Goal: Task Accomplishment & Management: Complete application form

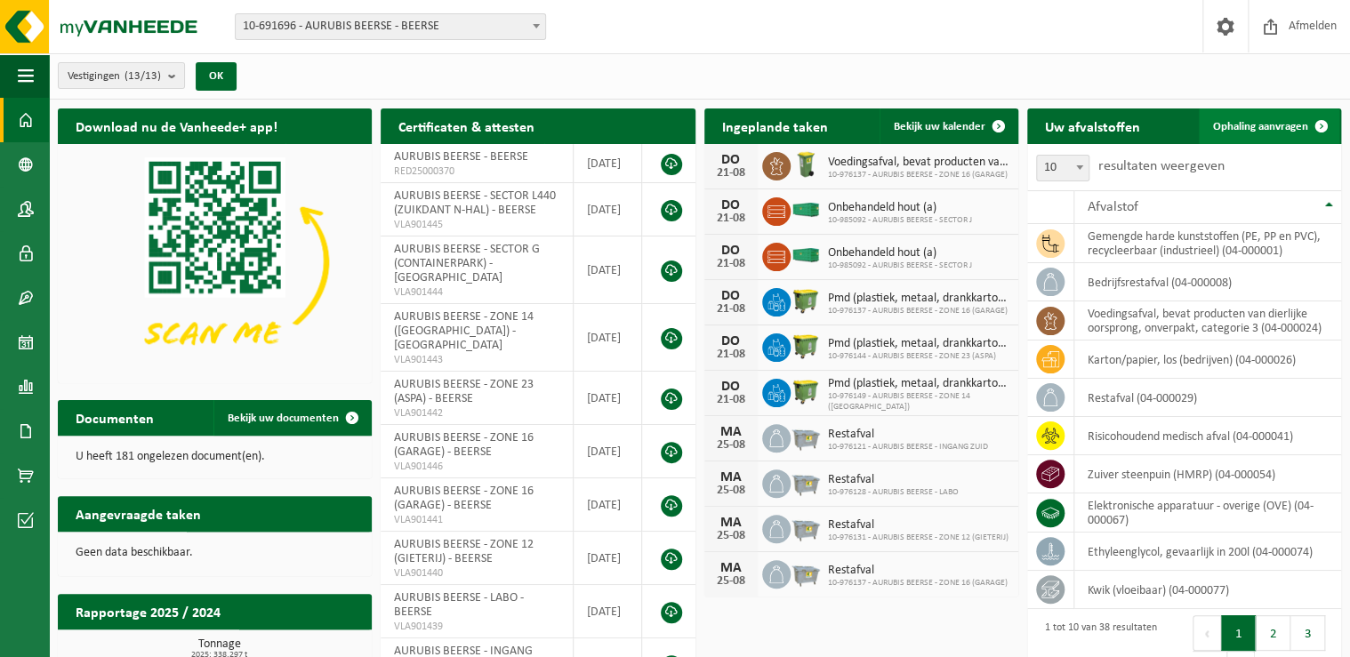
click at [1245, 128] on span "Ophaling aanvragen" at bounding box center [1260, 127] width 95 height 12
click at [1250, 125] on span "Ophaling aanvragen" at bounding box center [1260, 127] width 95 height 12
click at [753, 60] on div "Vestigingen (13/13) Alles selecteren Alles deselecteren Actieve selecteren AURU…" at bounding box center [699, 76] width 1301 height 46
click at [649, 80] on div "Vestigingen (13/13) Alles selecteren Alles deselecteren Actieve selecteren AURU…" at bounding box center [699, 76] width 1301 height 46
click at [1287, 123] on span "Ophaling aanvragen" at bounding box center [1260, 127] width 95 height 12
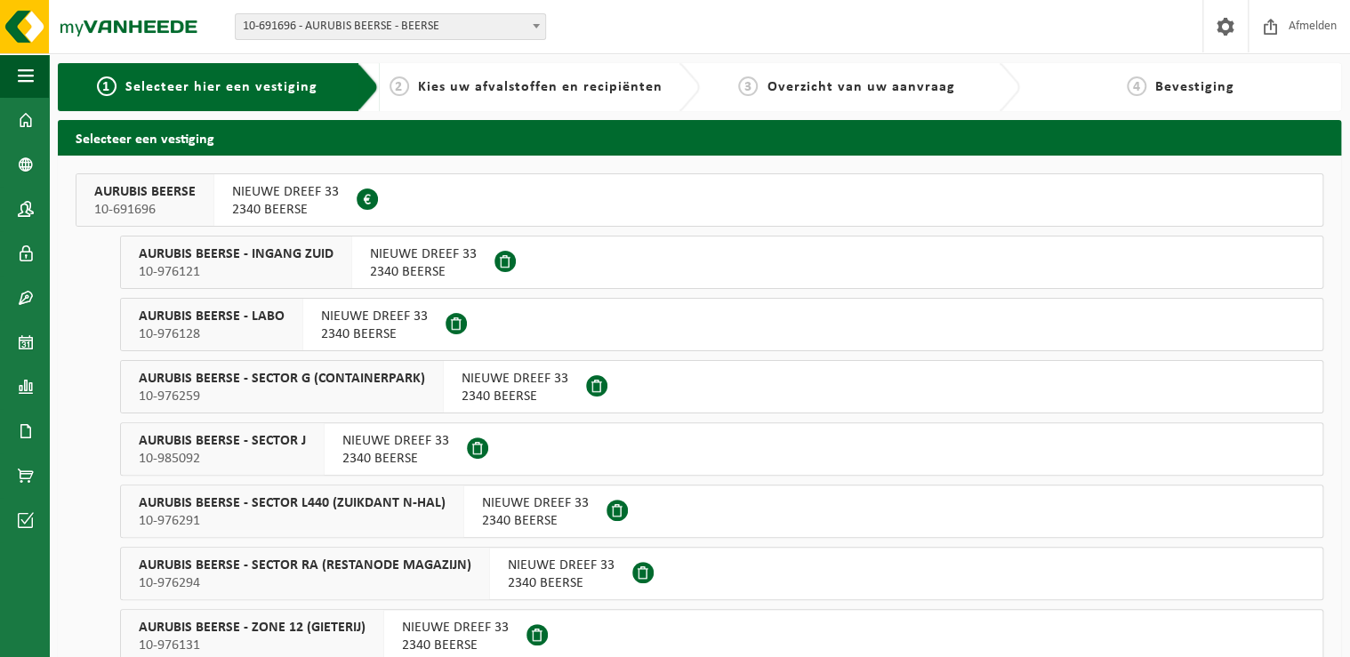
click span "AURUBIS BEERSE - SECTOR G (CONTAINERPARK)"
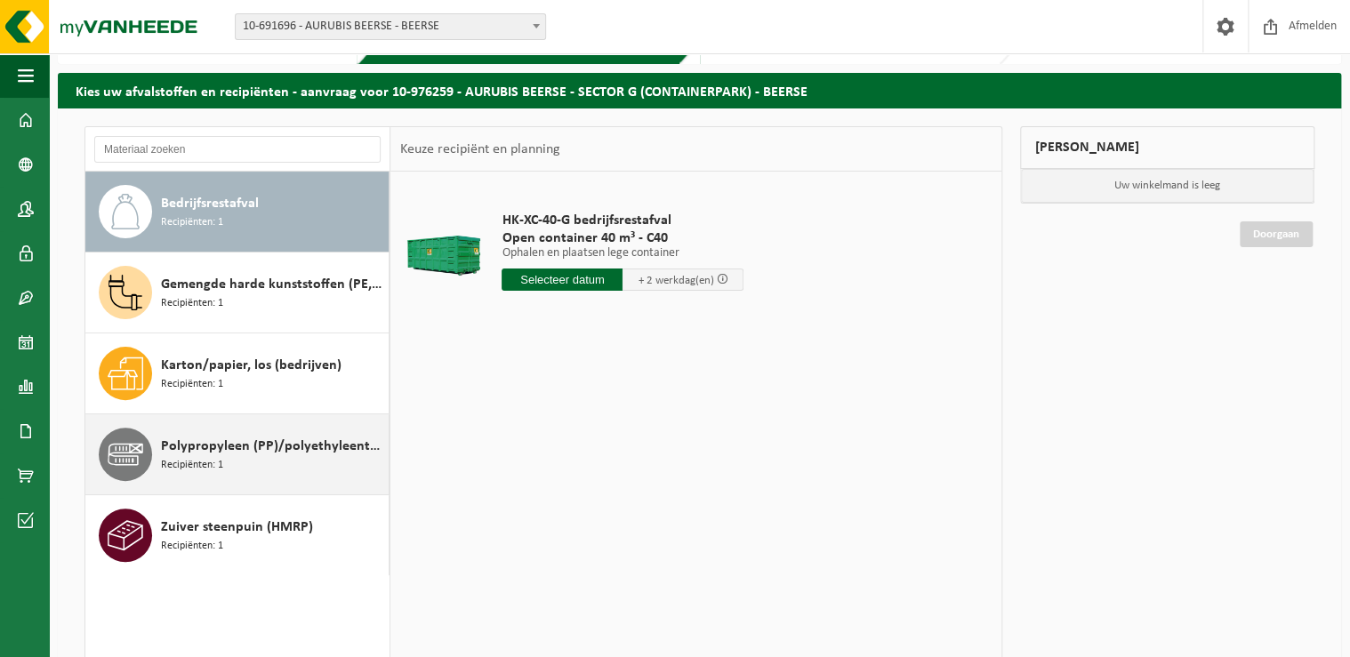
scroll to position [71, 0]
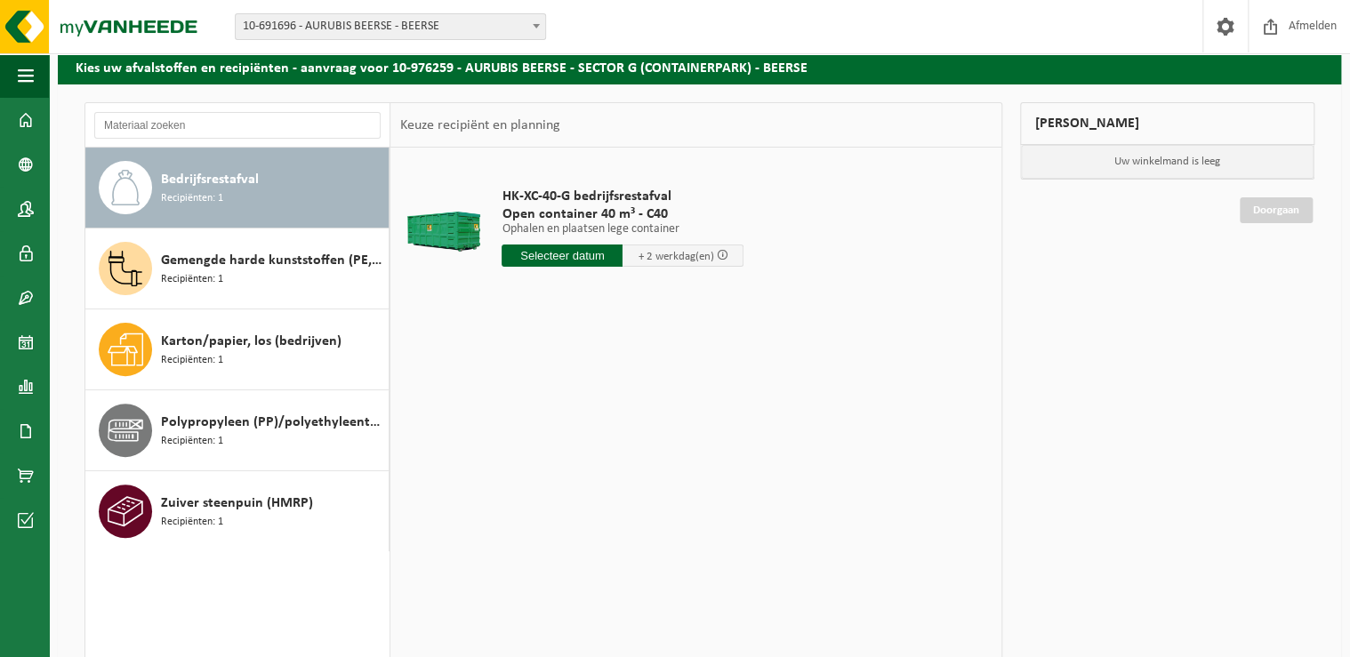
click at [544, 256] on input "text" at bounding box center [562, 256] width 121 height 22
click at [548, 469] on div "26" at bounding box center [549, 470] width 31 height 28
type input "Van [DATE]"
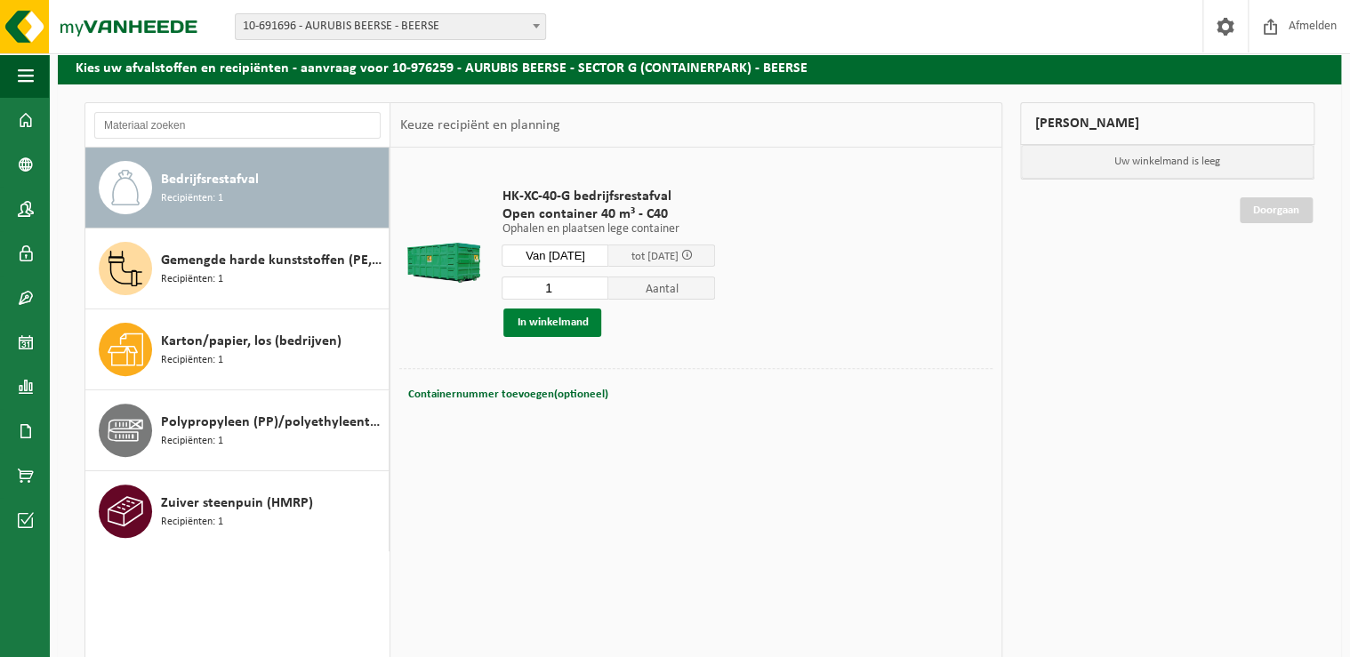
click at [561, 325] on button "In winkelmand" at bounding box center [552, 323] width 98 height 28
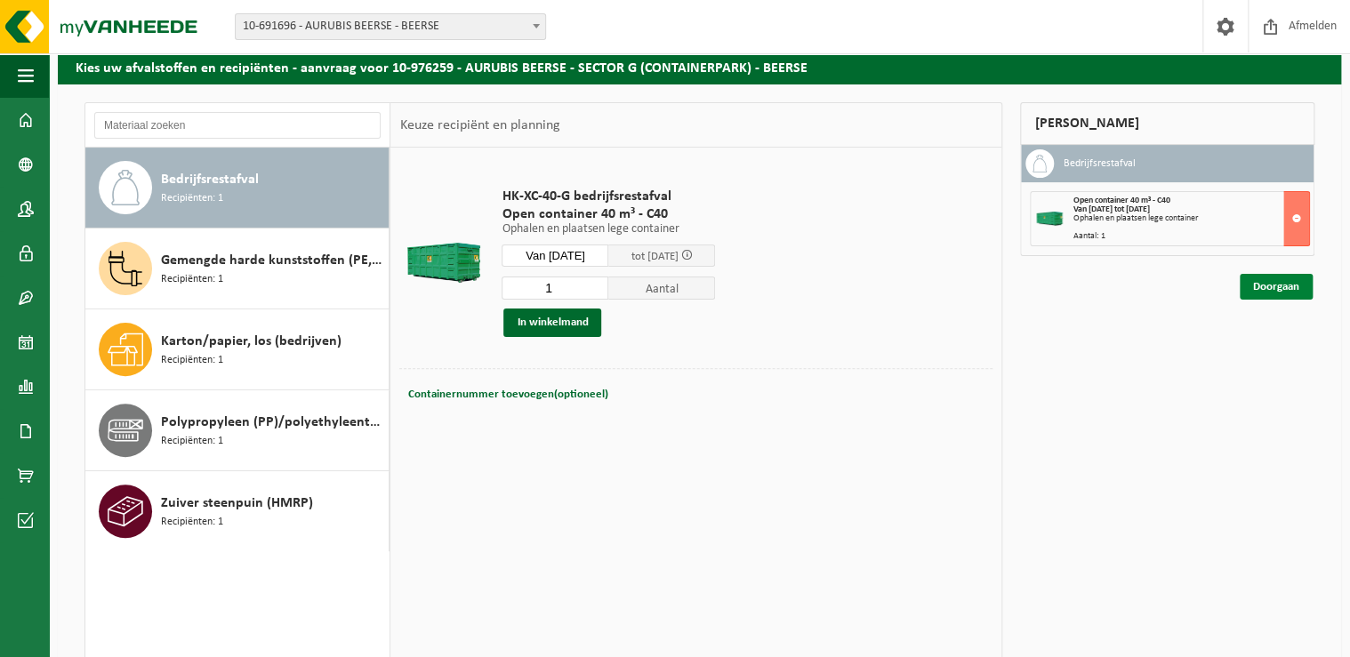
click at [1274, 291] on link "Doorgaan" at bounding box center [1276, 287] width 73 height 26
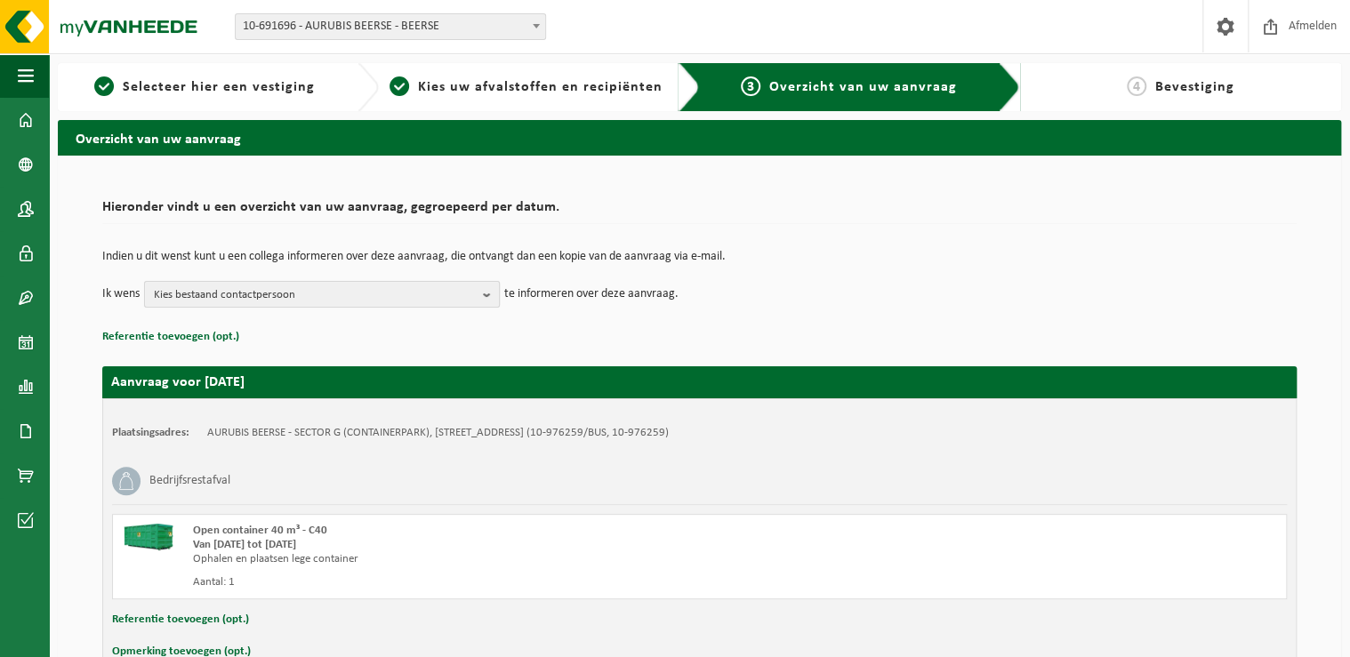
click at [484, 302] on b "button" at bounding box center [491, 294] width 16 height 25
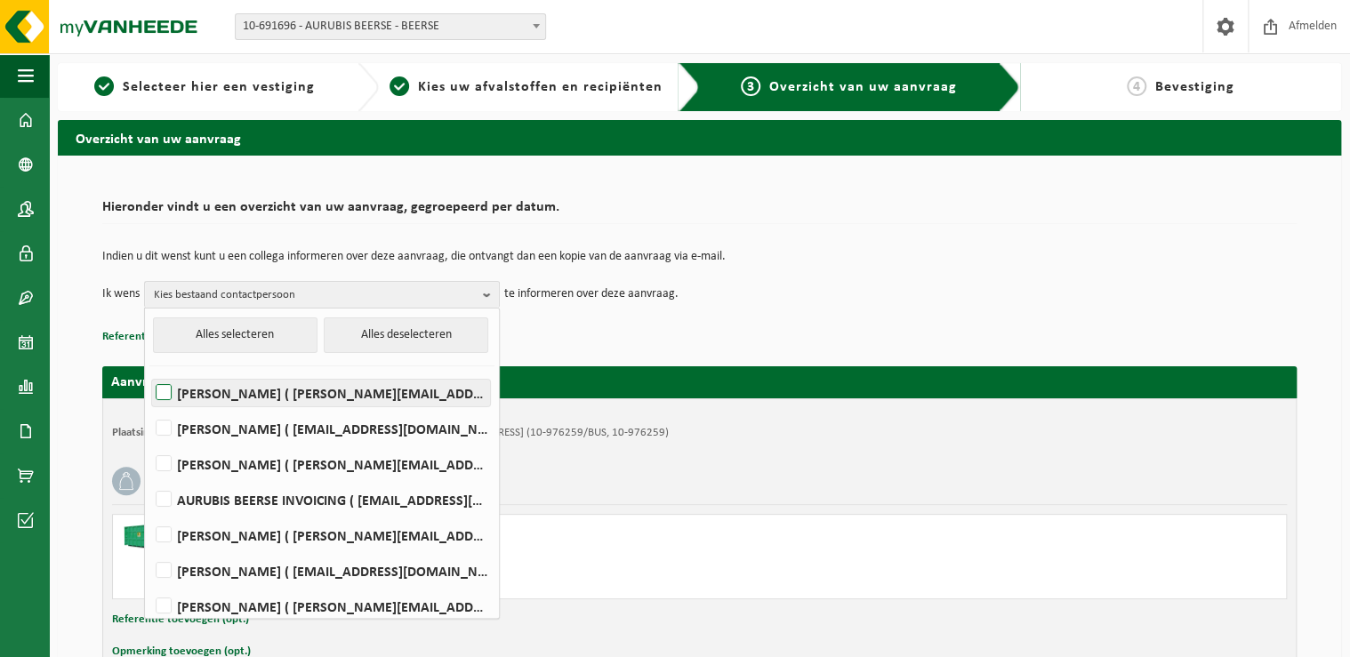
click at [167, 390] on label "Dirk Bertels ( d.bertels@aurubis.com )" at bounding box center [321, 393] width 338 height 27
click at [149, 371] on input "Dirk Bertels ( d.bertels@aurubis.com )" at bounding box center [149, 370] width 1 height 1
checkbox input "true"
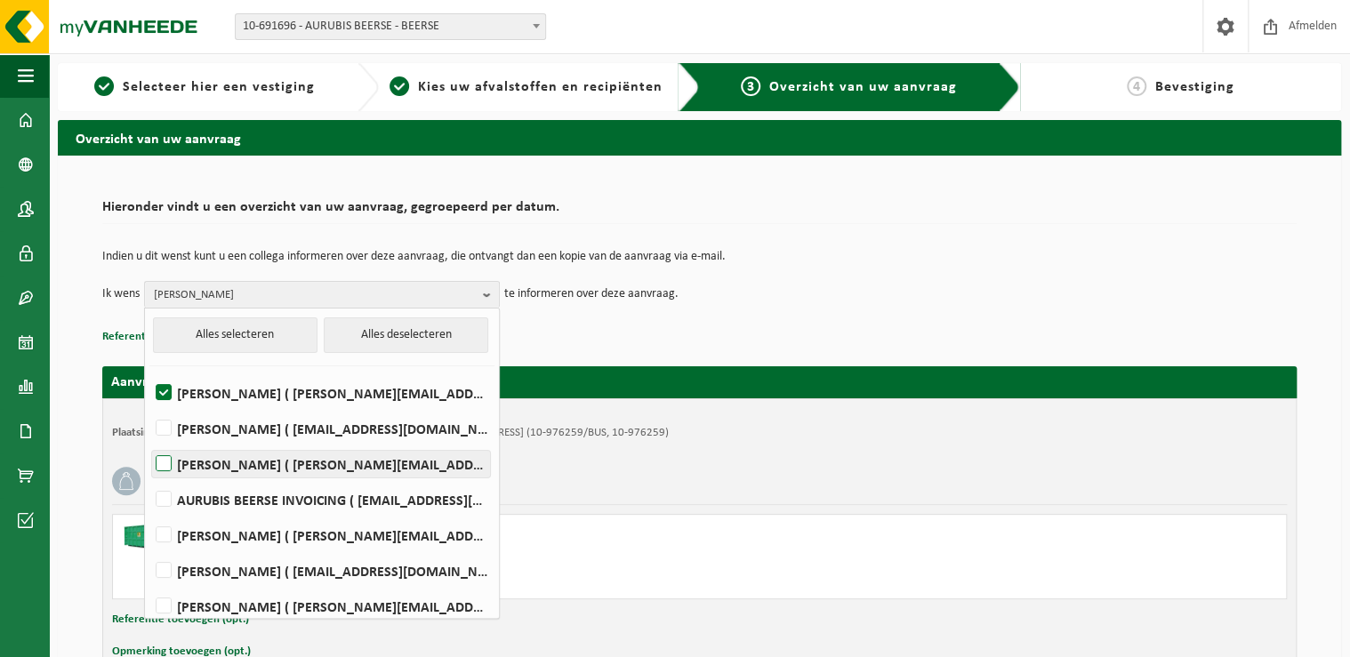
click at [165, 459] on label "ief hadermann ( i.hadermann@aurubis.com )" at bounding box center [321, 464] width 338 height 27
click at [149, 442] on input "ief hadermann ( i.hadermann@aurubis.com )" at bounding box center [149, 441] width 1 height 1
checkbox input "true"
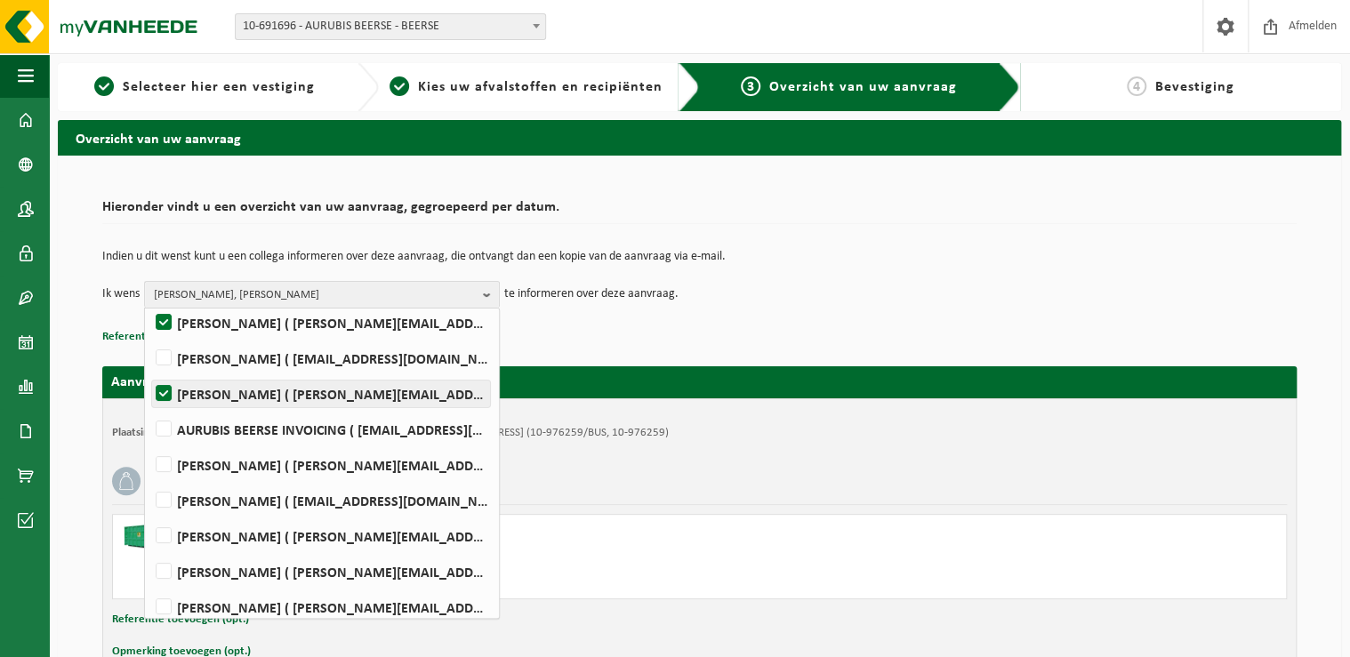
scroll to position [71, 0]
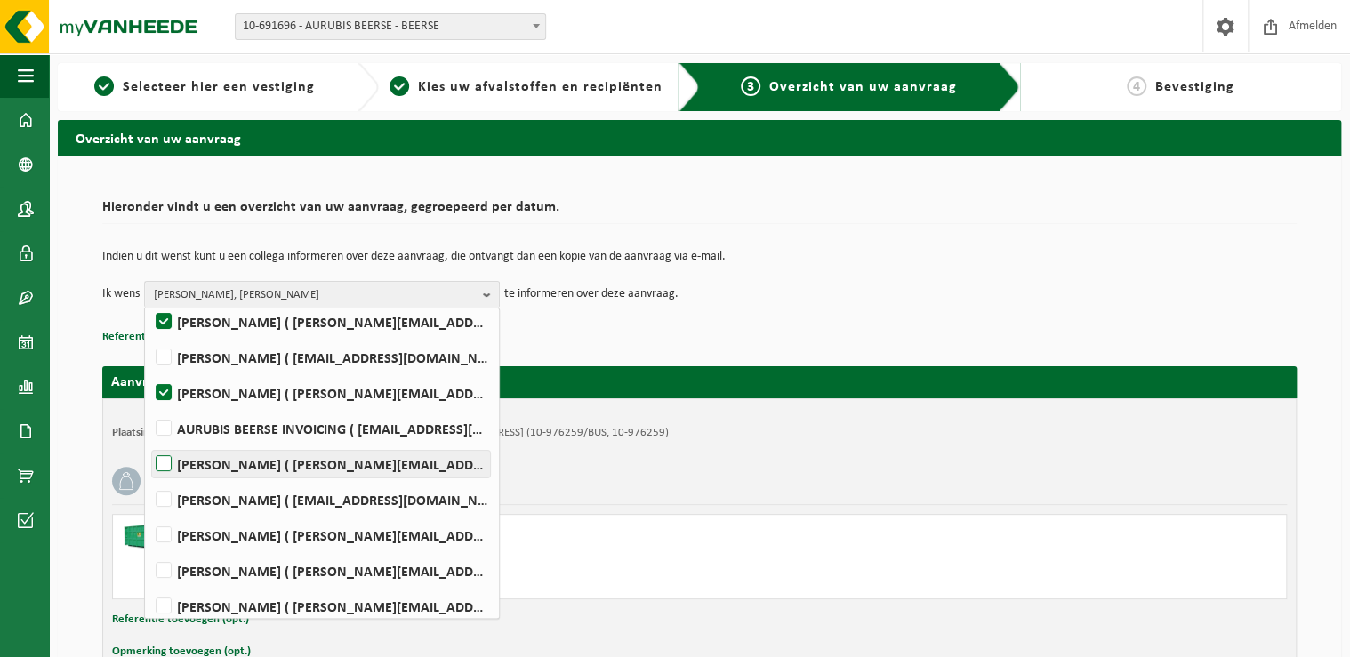
click at [167, 459] on label "Charlotte Jenard ( c.jenard@aurubis.com )" at bounding box center [321, 464] width 338 height 27
click at [149, 442] on input "Charlotte Jenard ( c.jenard@aurubis.com )" at bounding box center [149, 441] width 1 height 1
checkbox input "true"
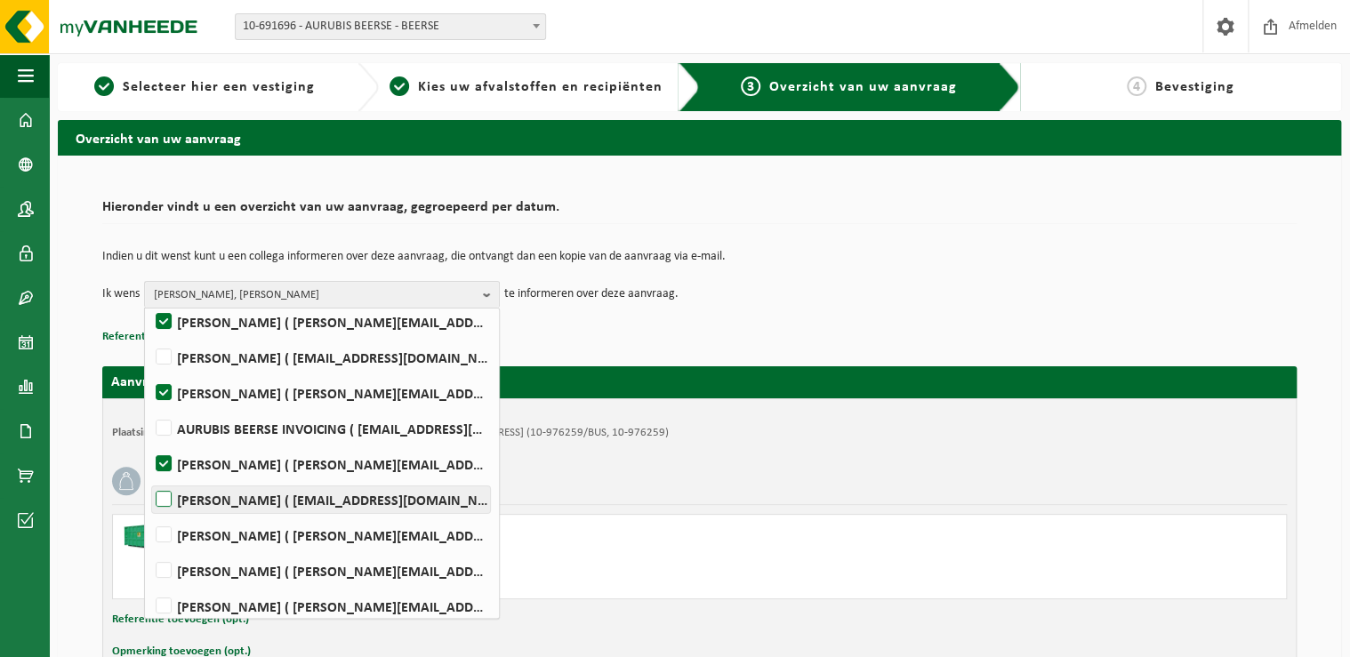
click at [164, 502] on label "Tom Neefs ( to.neefs@aurubis.com )" at bounding box center [321, 500] width 338 height 27
click at [149, 478] on input "Tom Neefs ( to.neefs@aurubis.com )" at bounding box center [149, 477] width 1 height 1
checkbox input "true"
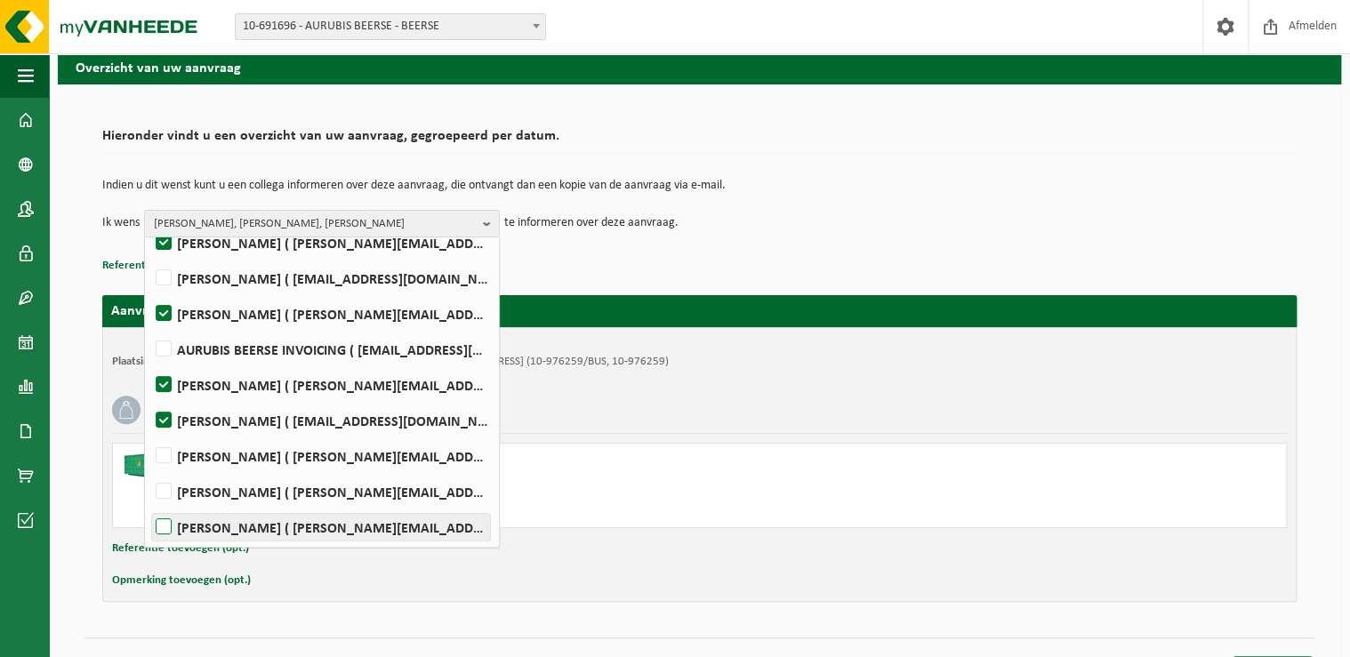
click at [169, 524] on label "Johan Weyns ( j.weyns@aurubis.com )" at bounding box center [321, 527] width 338 height 27
click at [149, 505] on input "Johan Weyns ( j.weyns@aurubis.com )" at bounding box center [149, 504] width 1 height 1
checkbox input "true"
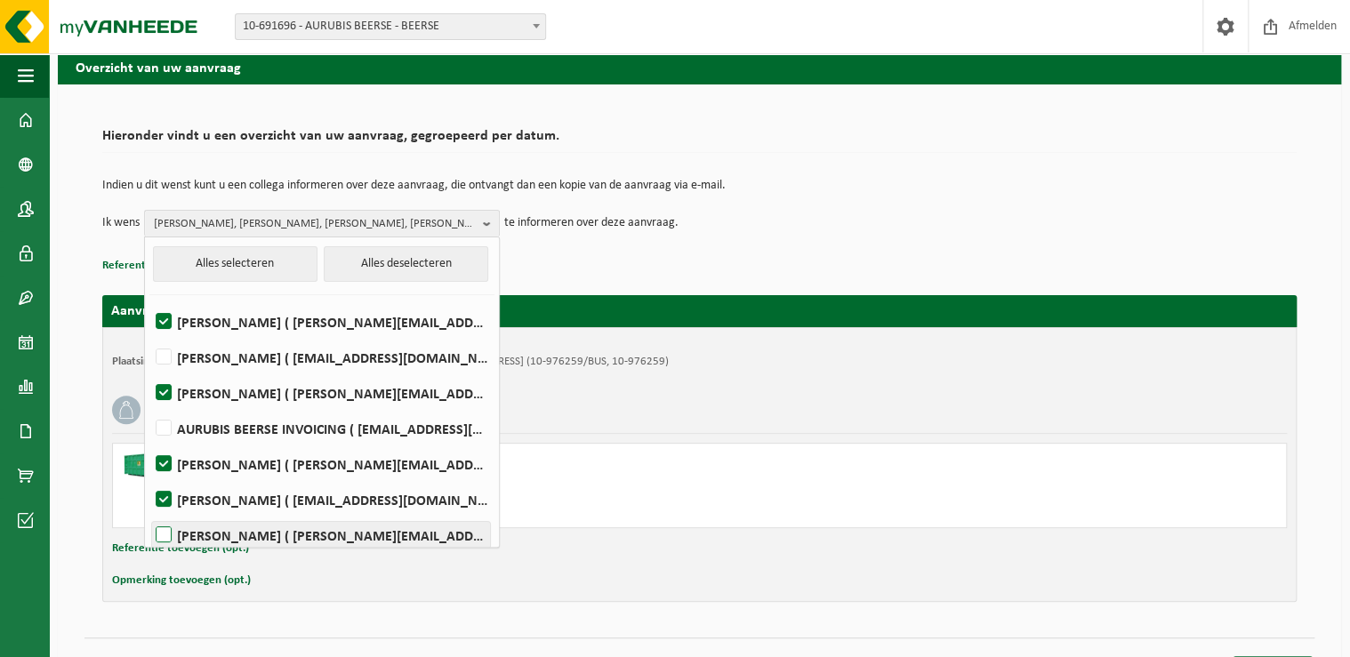
scroll to position [0, 0]
click at [563, 266] on p "Referentie toevoegen (opt.)" at bounding box center [699, 265] width 1195 height 23
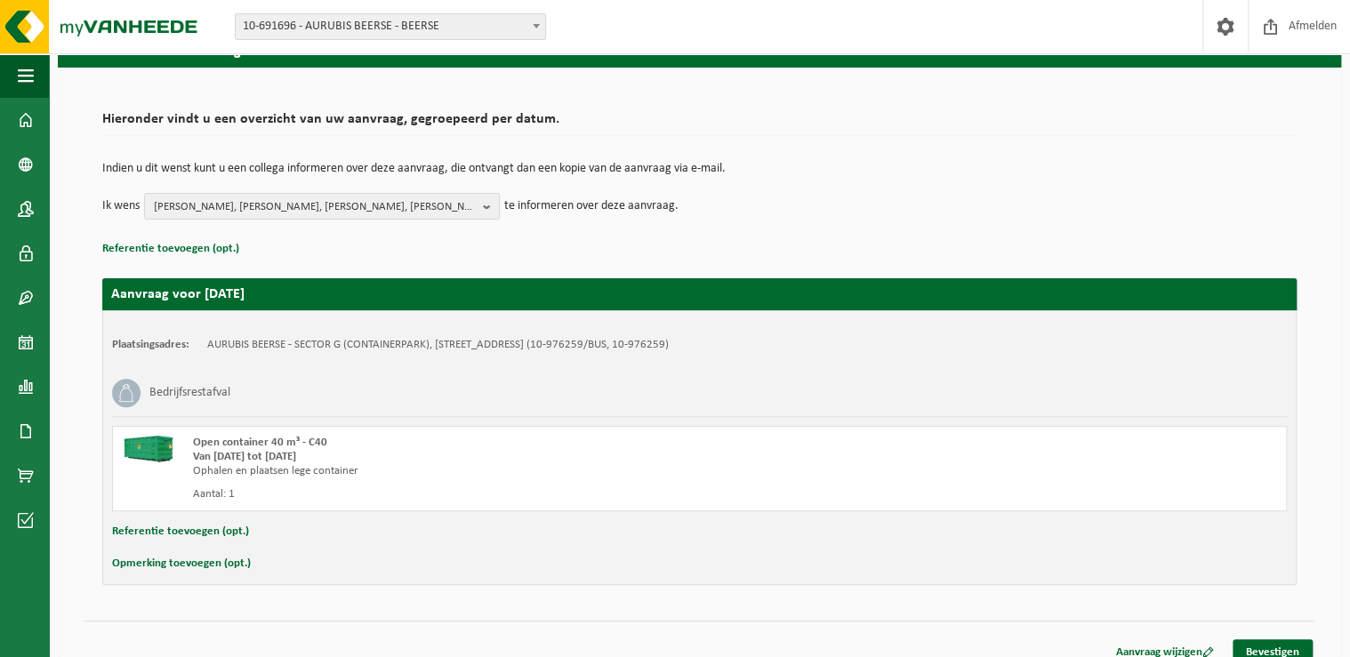
scroll to position [104, 0]
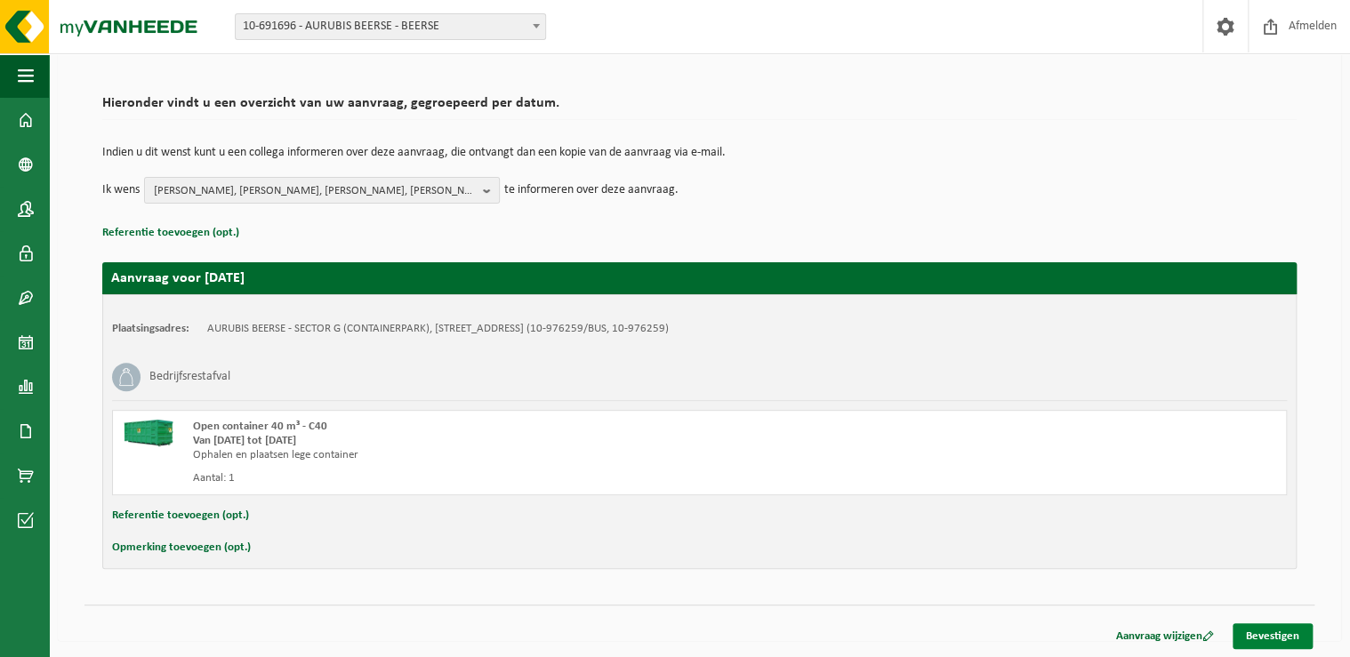
click at [1263, 632] on link "Bevestigen" at bounding box center [1273, 637] width 80 height 26
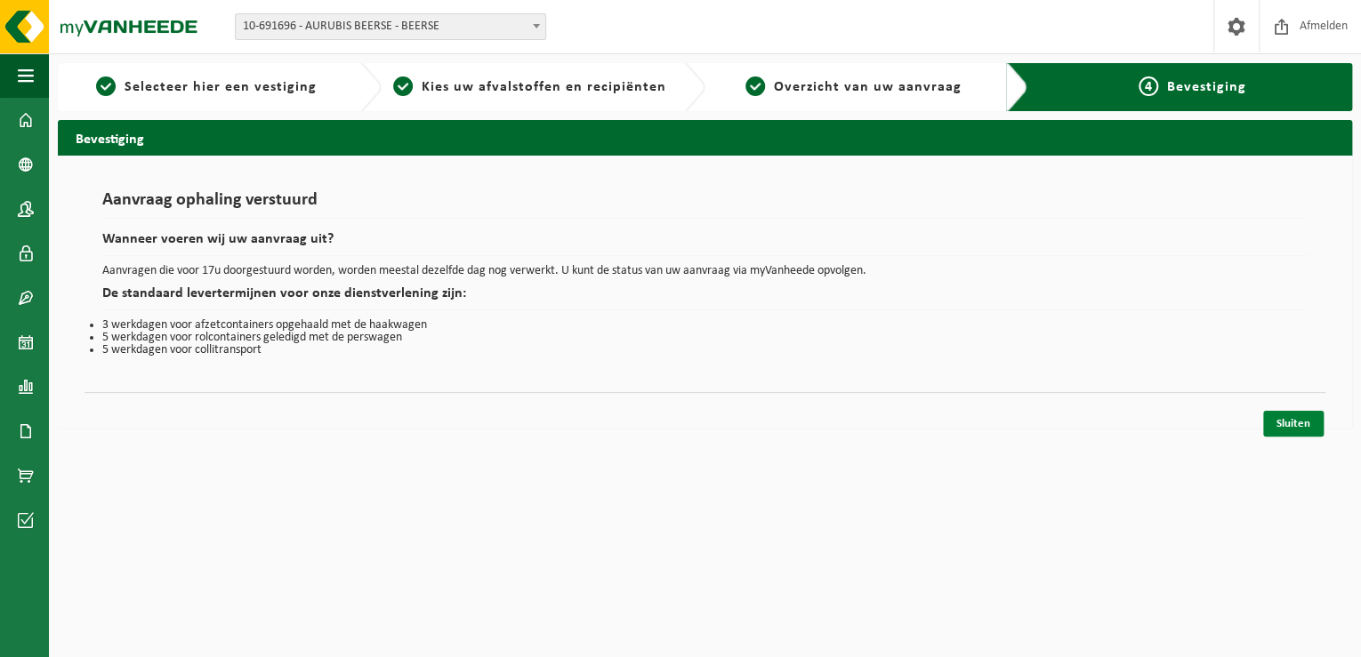
click at [1293, 426] on link "Sluiten" at bounding box center [1293, 424] width 60 height 26
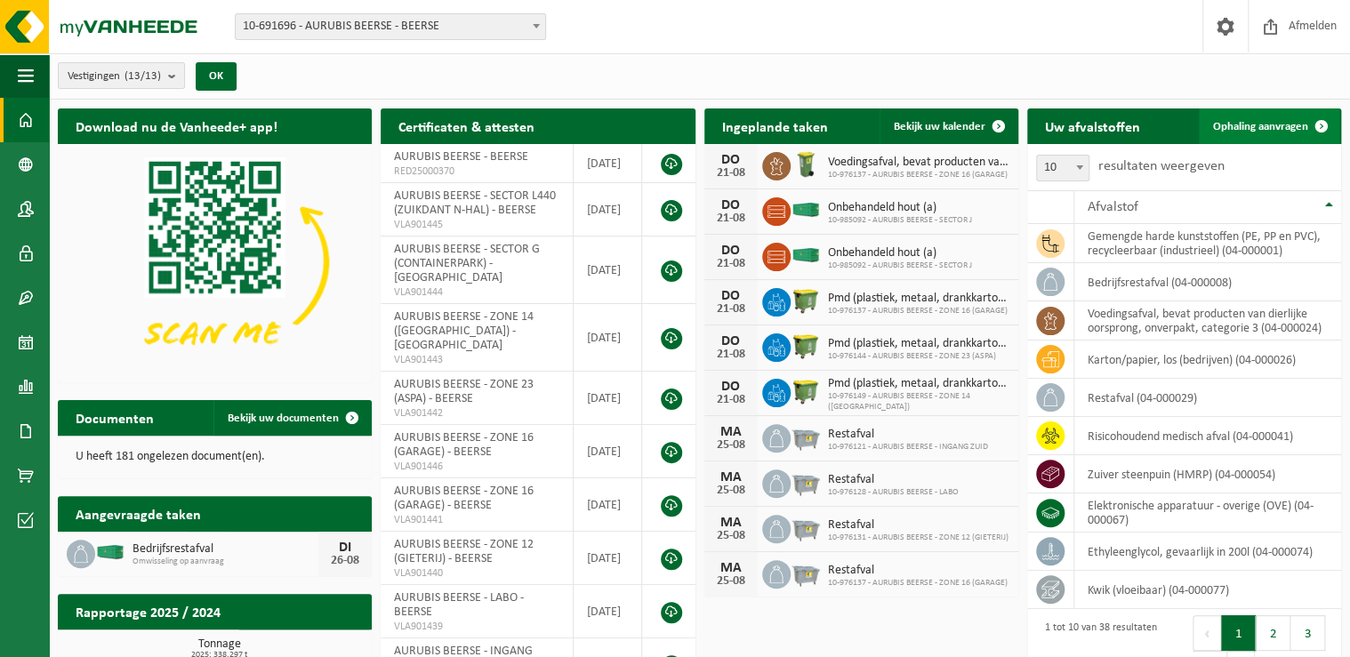
click at [1258, 117] on link "Ophaling aanvragen" at bounding box center [1269, 127] width 141 height 36
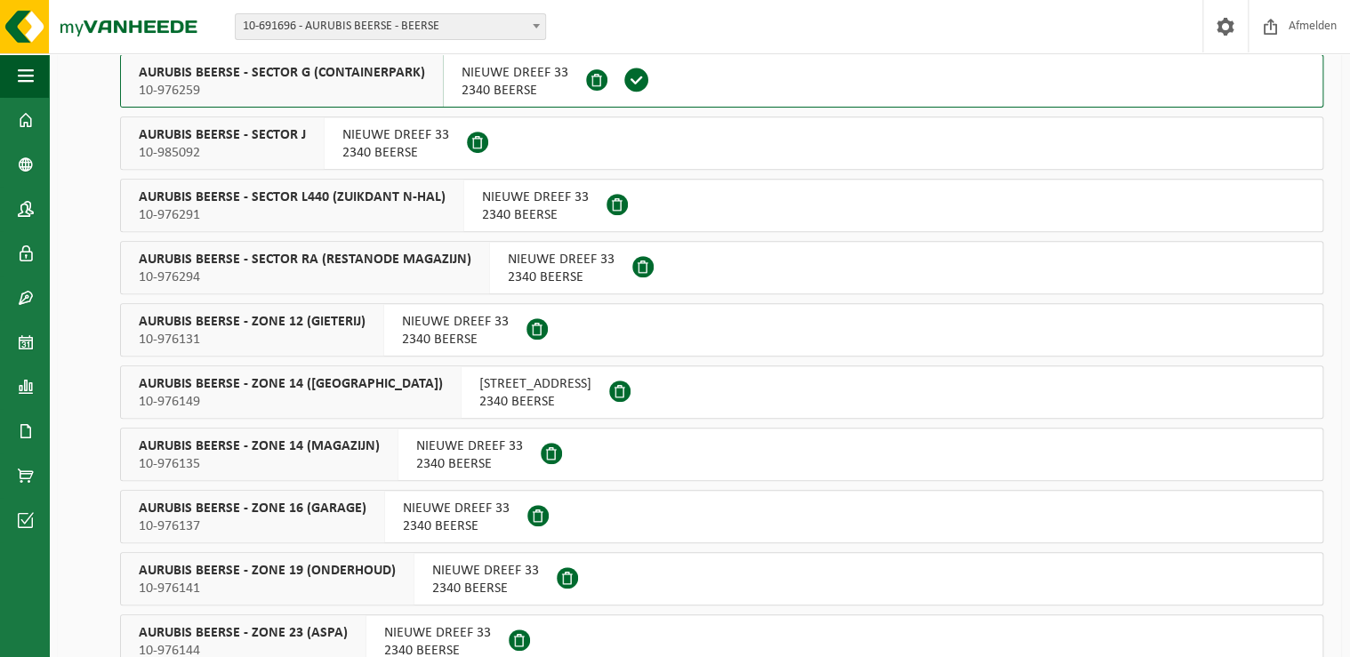
scroll to position [285, 0]
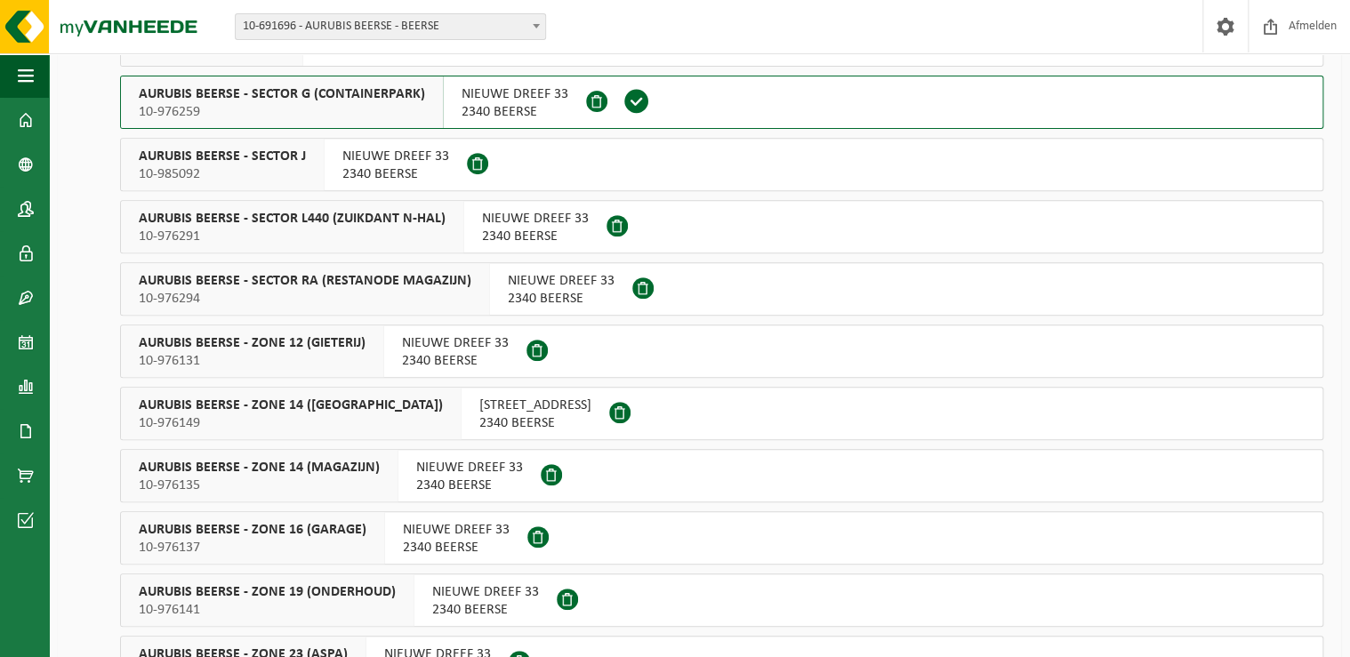
click at [288, 533] on span "AURUBIS BEERSE - ZONE 16 (GARAGE)" at bounding box center [253, 530] width 228 height 18
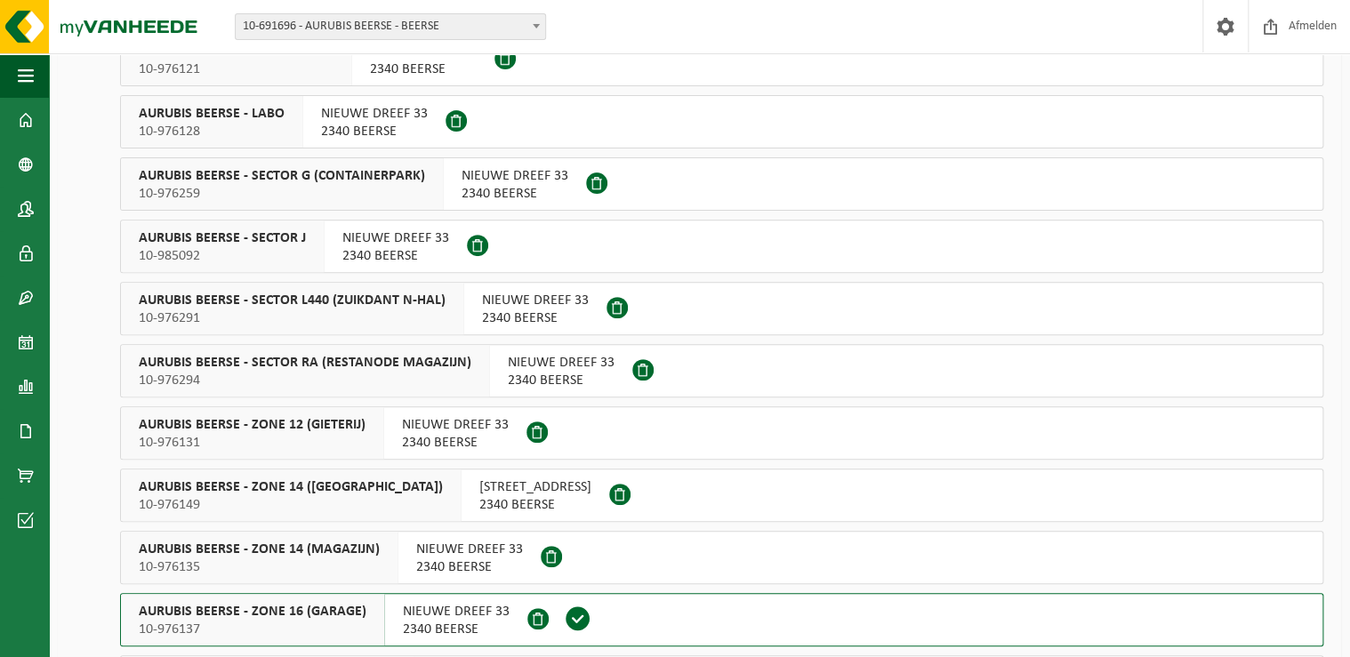
scroll to position [0, 0]
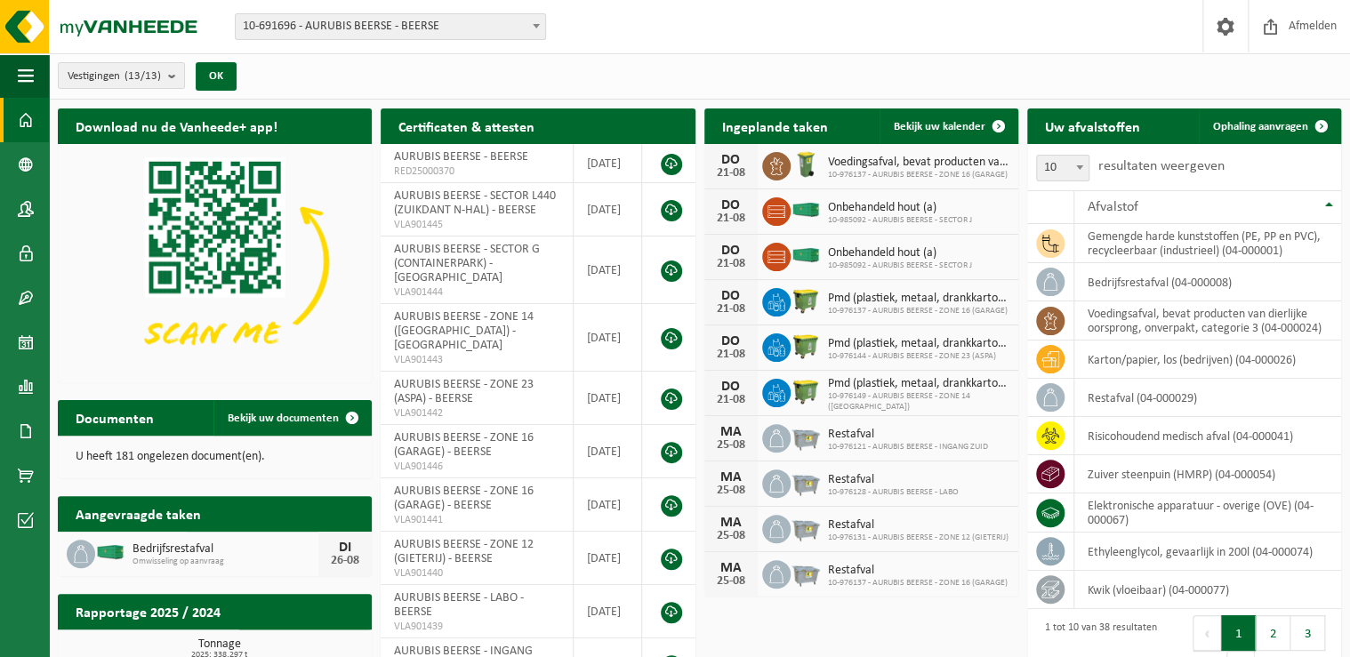
click at [1086, 165] on span at bounding box center [1080, 167] width 18 height 23
select select "25"
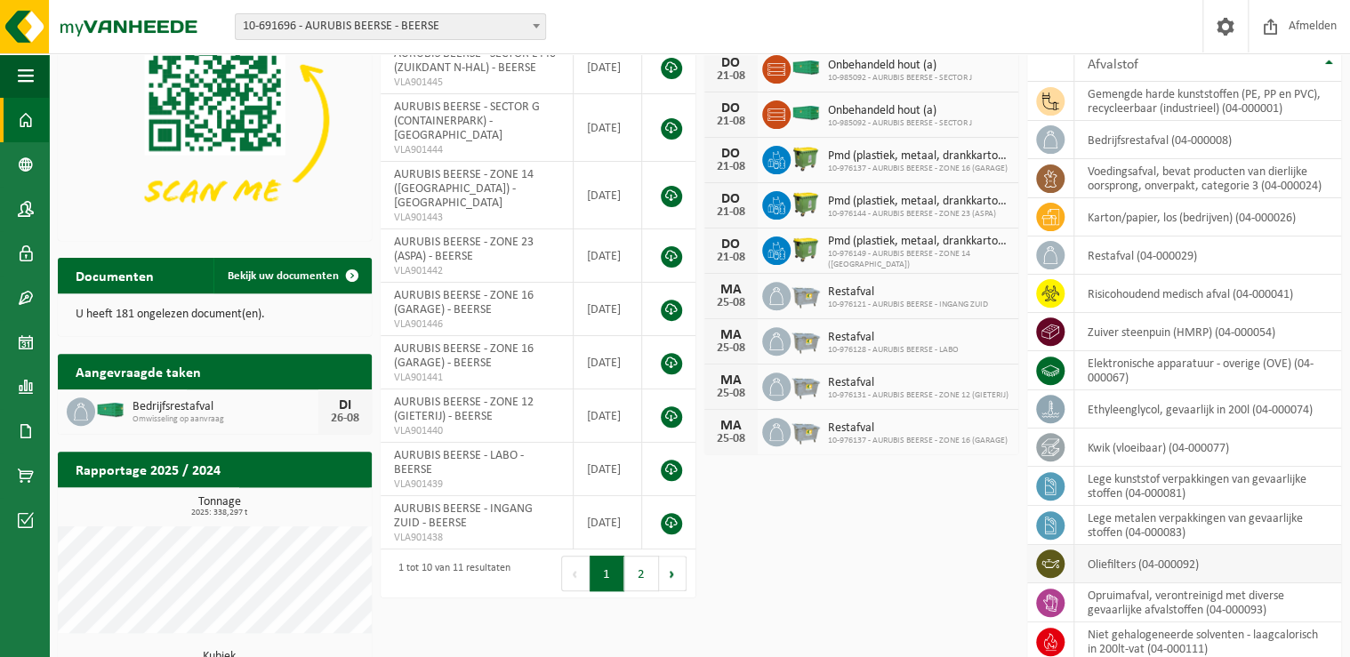
scroll to position [213, 0]
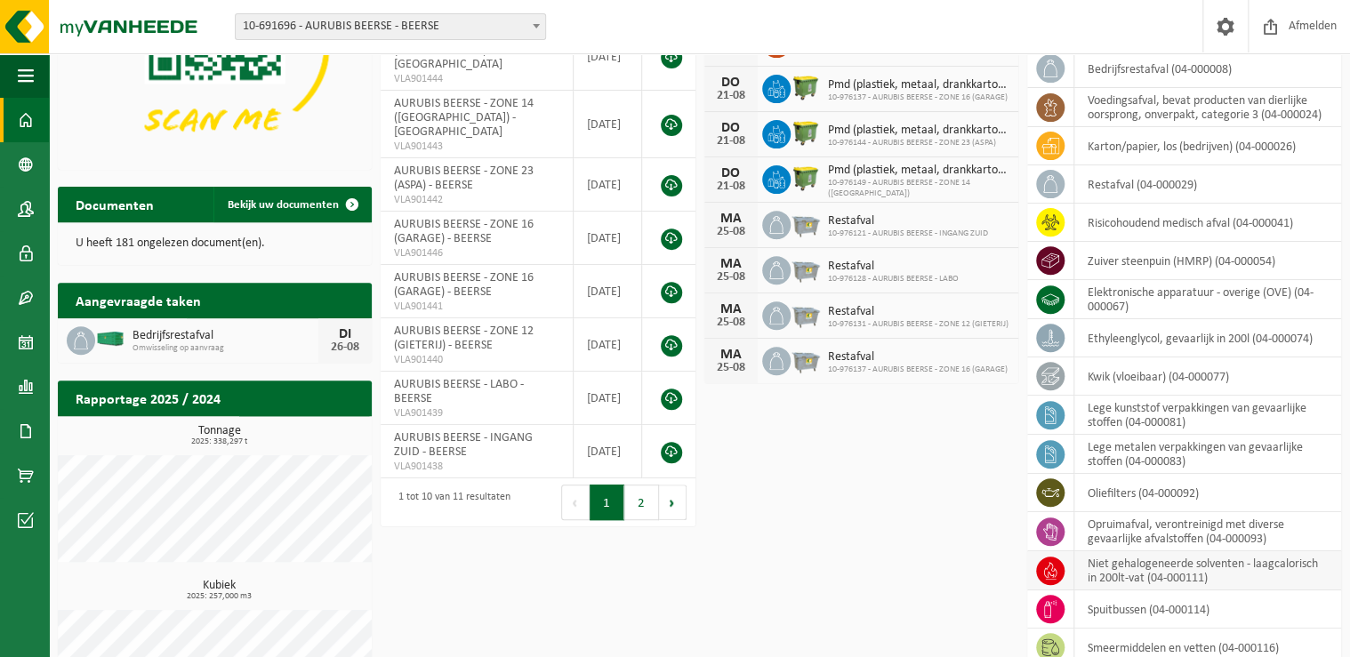
click at [1128, 566] on td "niet gehalogeneerde solventen - laagcalorisch in 200lt-vat (04-000111)" at bounding box center [1208, 571] width 267 height 39
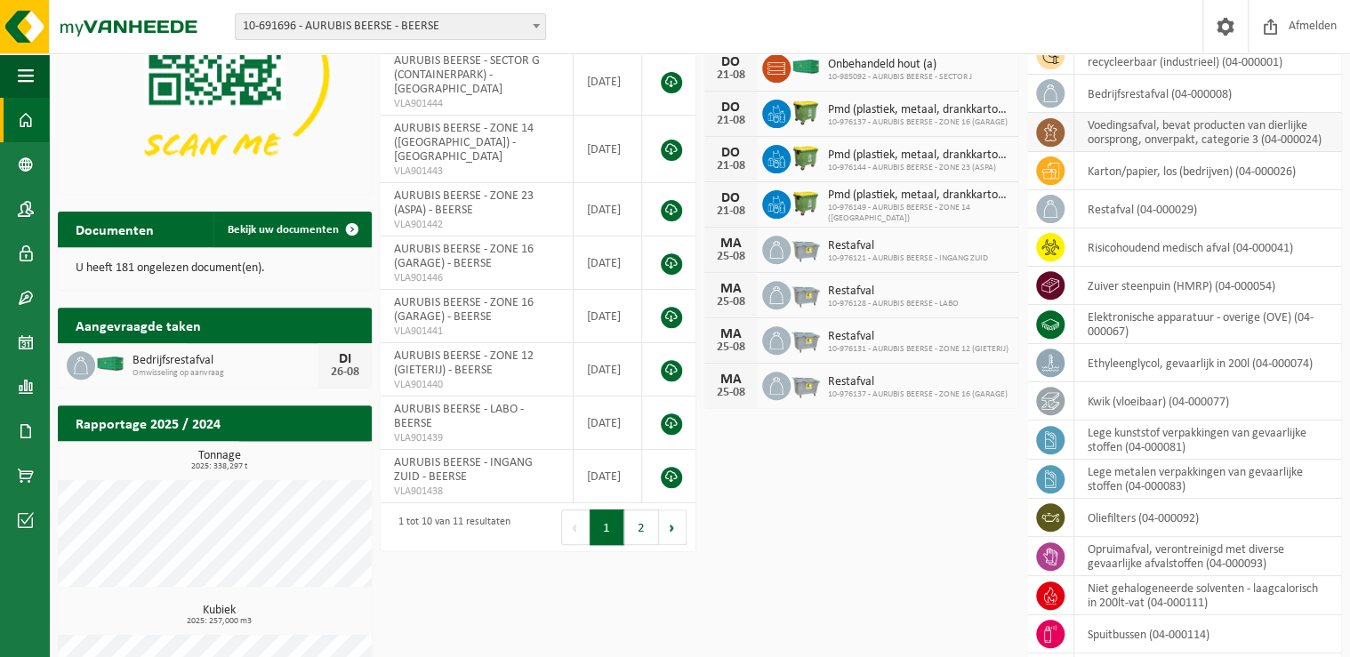
scroll to position [0, 0]
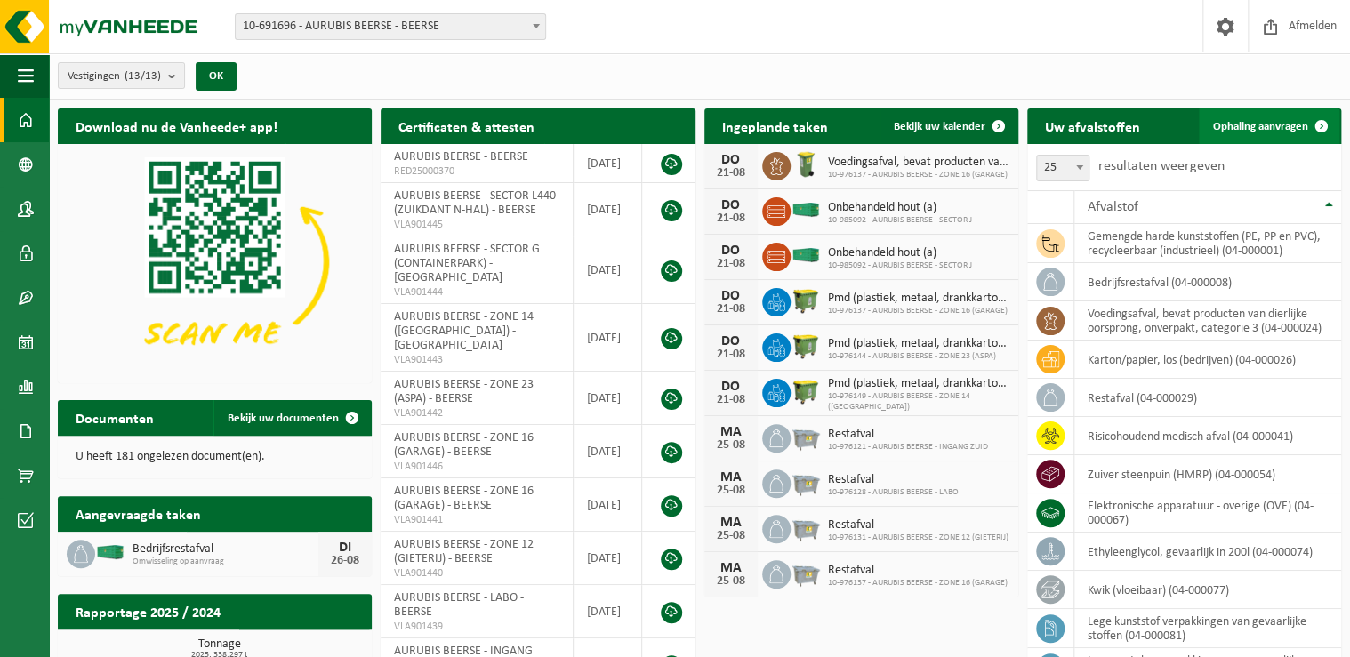
click at [1233, 125] on span "Ophaling aanvragen" at bounding box center [1260, 127] width 95 height 12
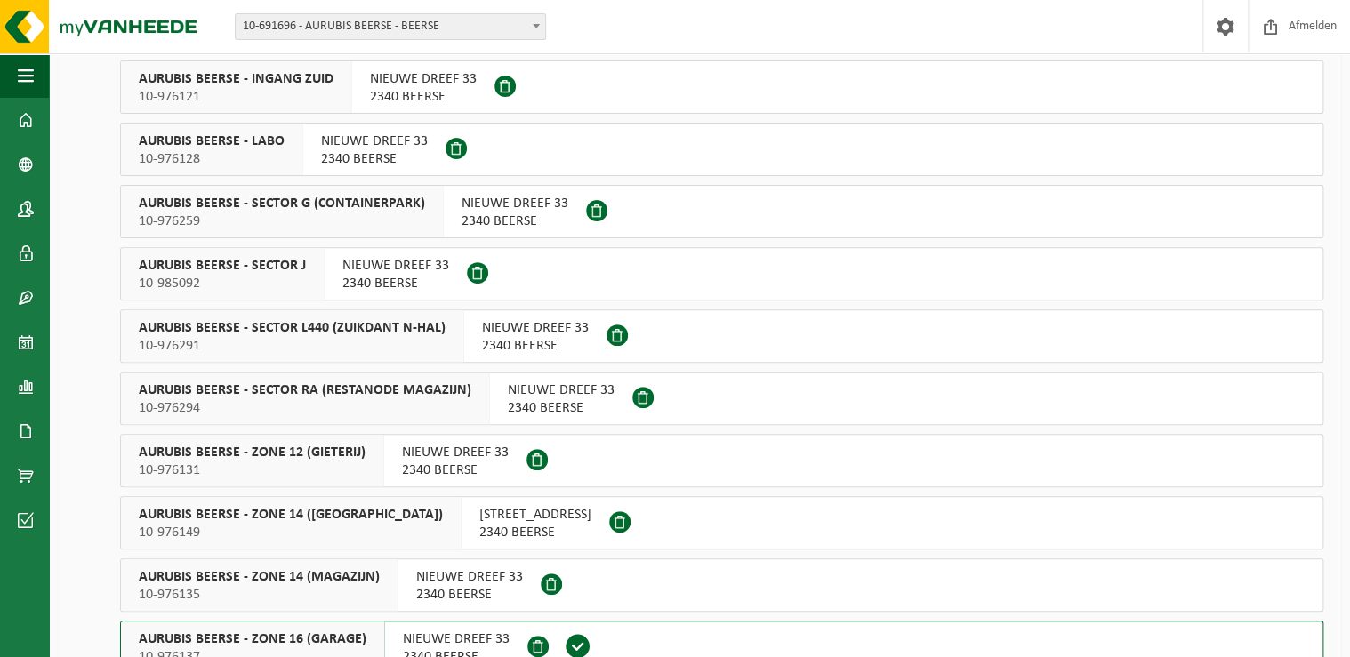
scroll to position [174, 0]
click at [257, 210] on span "AURUBIS BEERSE - SECTOR G (CONTAINERPARK)" at bounding box center [282, 205] width 286 height 18
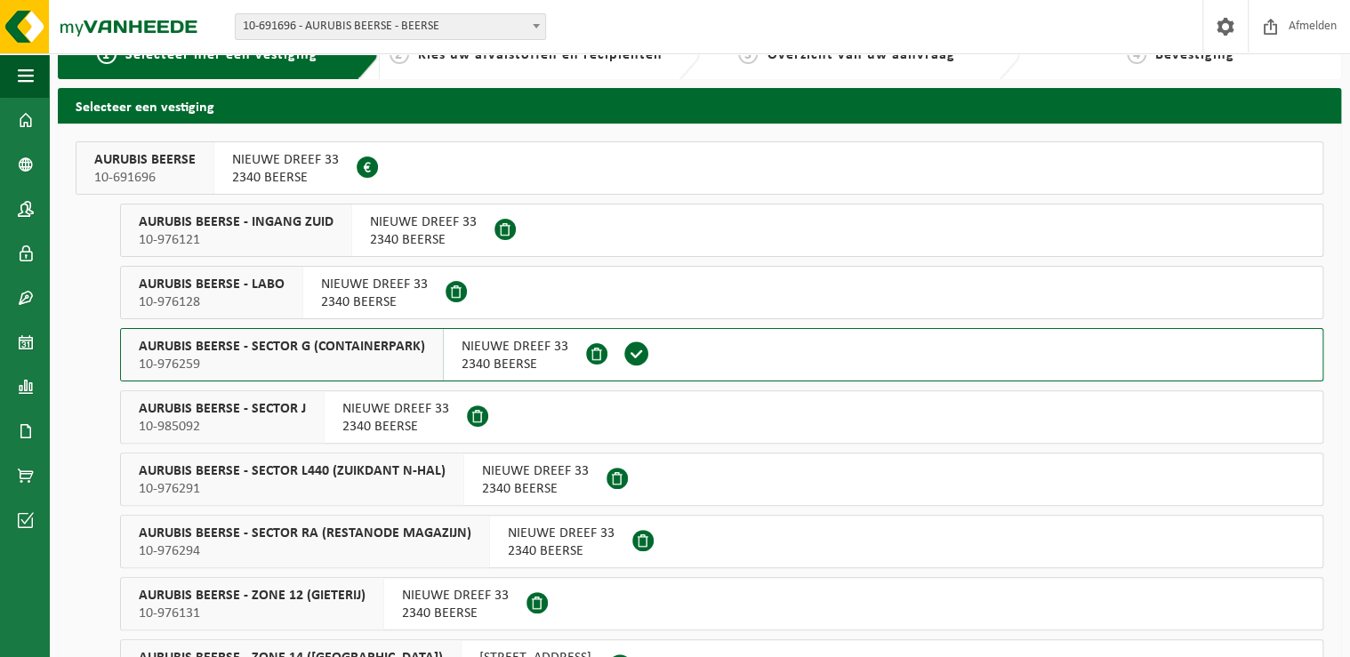
scroll to position [0, 0]
click at [258, 353] on span "AURUBIS BEERSE - SECTOR G (CONTAINERPARK)" at bounding box center [282, 347] width 286 height 18
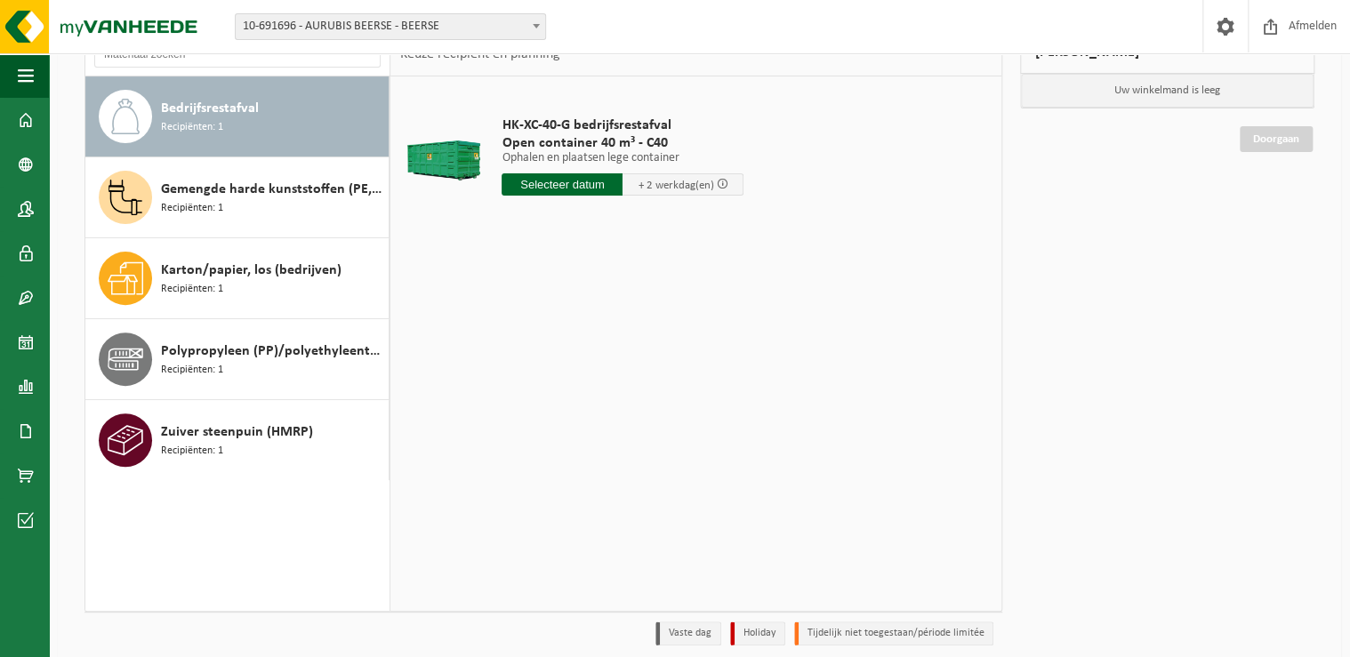
click at [551, 346] on div "HK-XC-40-G bedrijfsrestafval Open container 40 m³ - C40 Ophalen en plaatsen leg…" at bounding box center [696, 344] width 611 height 534
